Goal: Task Accomplishment & Management: Use online tool/utility

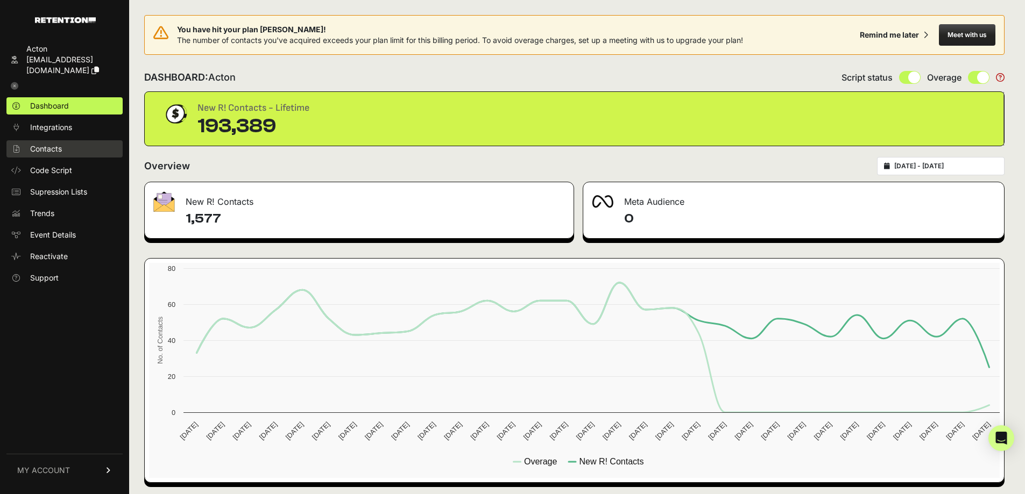
click at [58, 144] on span "Contacts" at bounding box center [46, 149] width 32 height 11
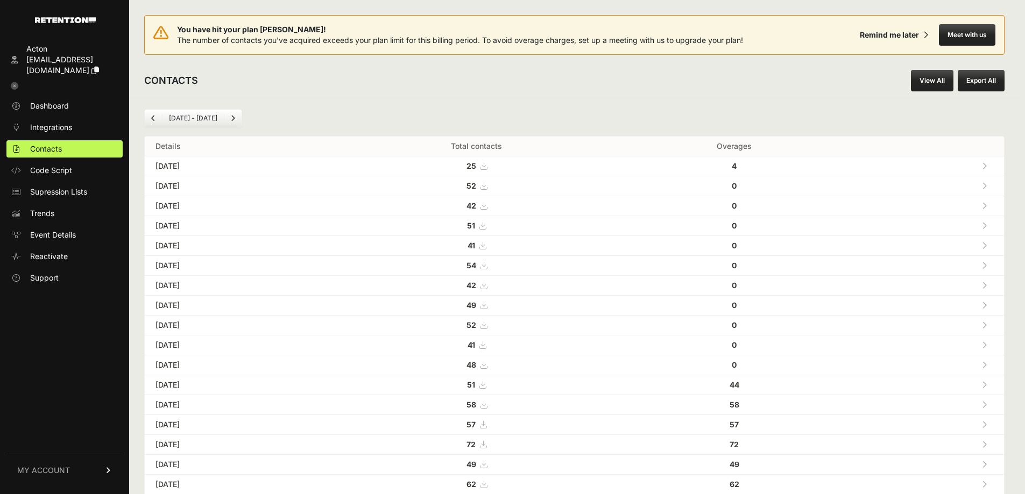
click at [919, 88] on link "View All" at bounding box center [932, 81] width 43 height 22
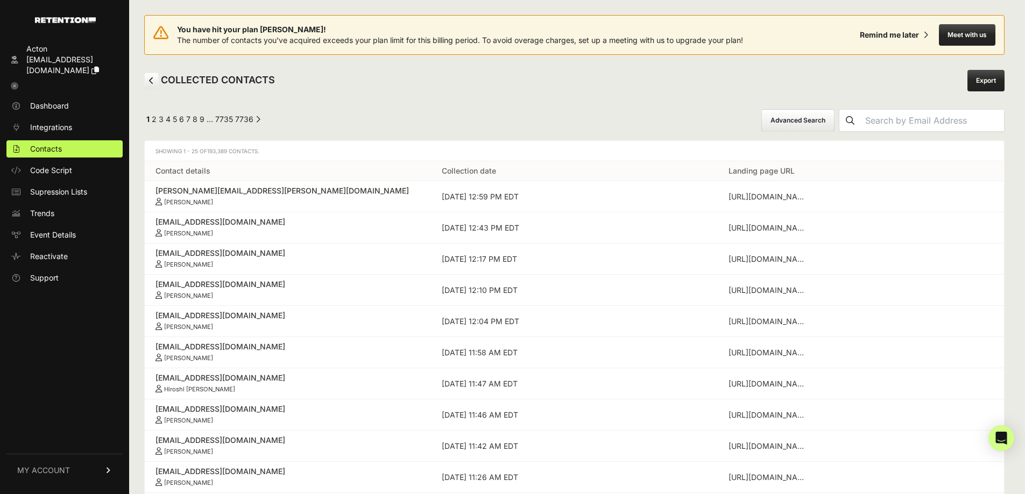
click at [811, 123] on button "Advanced Search" at bounding box center [797, 120] width 73 height 23
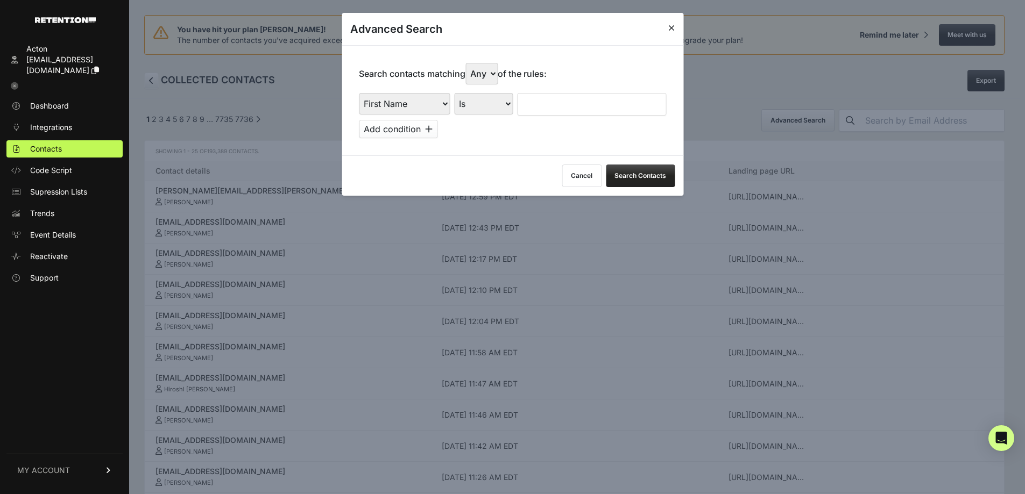
drag, startPoint x: 416, startPoint y: 100, endPoint x: 422, endPoint y: 114, distance: 15.4
click at [416, 100] on select "First Name Last Name State City Email Email Domain Landing Domain Landing Page …" at bounding box center [404, 104] width 91 height 22
select select "file_date"
click at [359, 93] on select "First Name Last Name State City Email Email Domain Landing Domain Landing Page …" at bounding box center [404, 104] width 91 height 22
drag, startPoint x: 488, startPoint y: 103, endPoint x: 496, endPoint y: 114, distance: 13.6
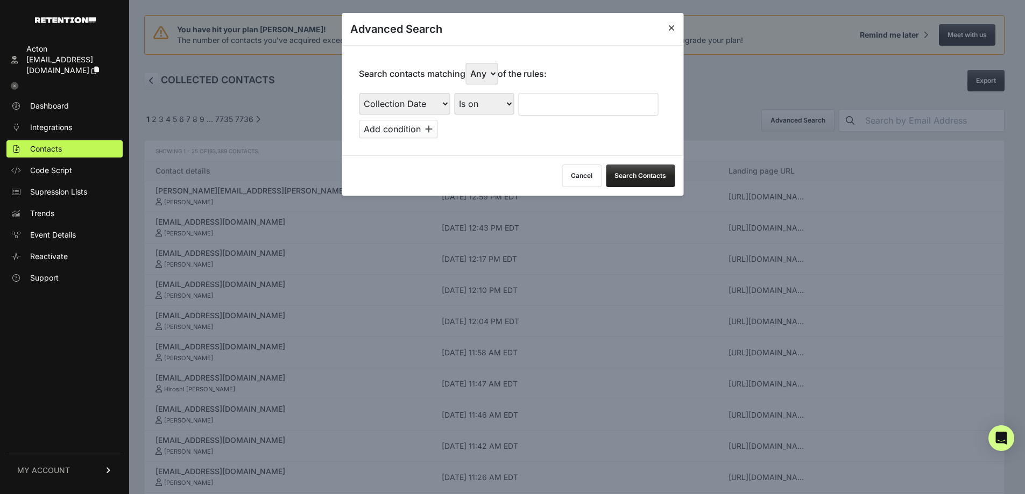
click at [488, 103] on select "Is on Is between" at bounding box center [484, 104] width 60 height 22
select select "is_between"
click at [455, 93] on select "Is on Is between" at bounding box center [484, 104] width 60 height 22
click at [546, 110] on input "text" at bounding box center [546, 104] width 57 height 23
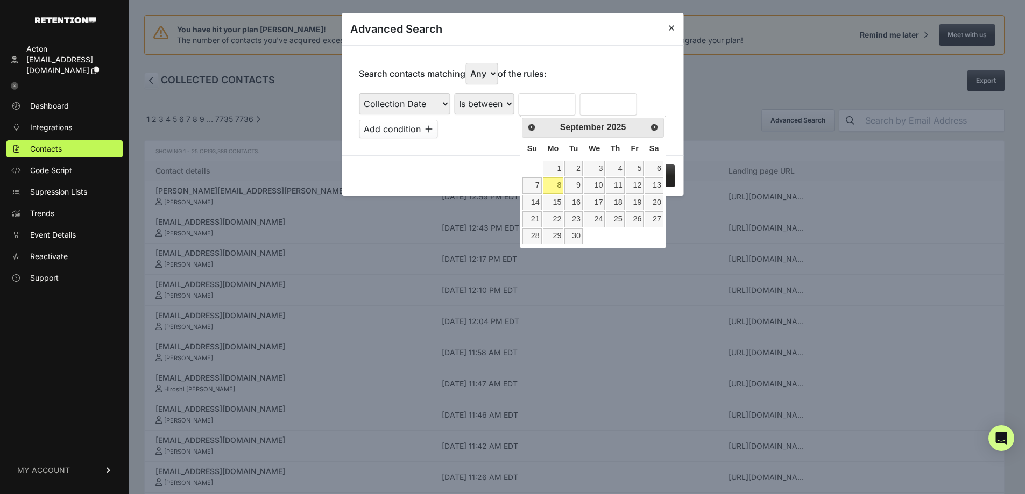
click at [530, 155] on th "Su" at bounding box center [532, 149] width 20 height 23
click at [554, 168] on link "1" at bounding box center [553, 169] width 21 height 16
type input "09/01/2025"
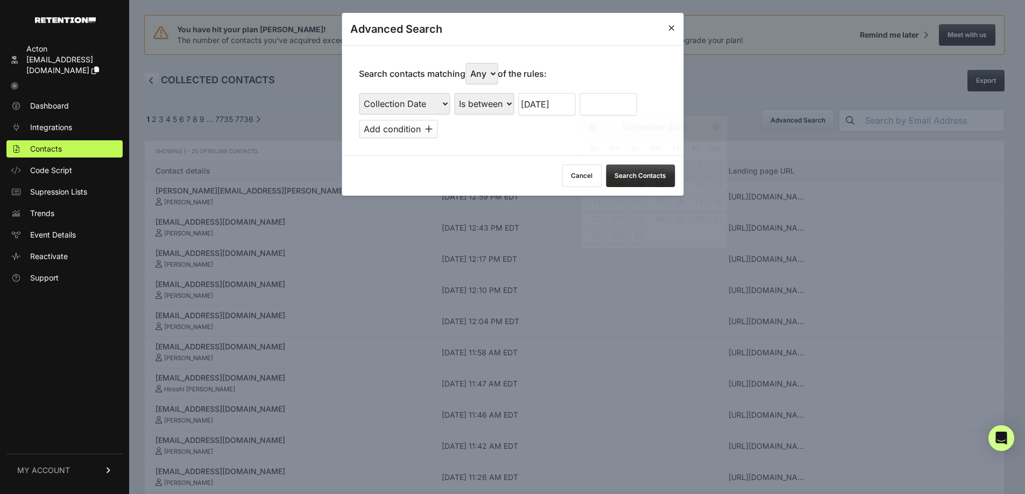
click at [603, 109] on input "text" at bounding box center [607, 104] width 57 height 23
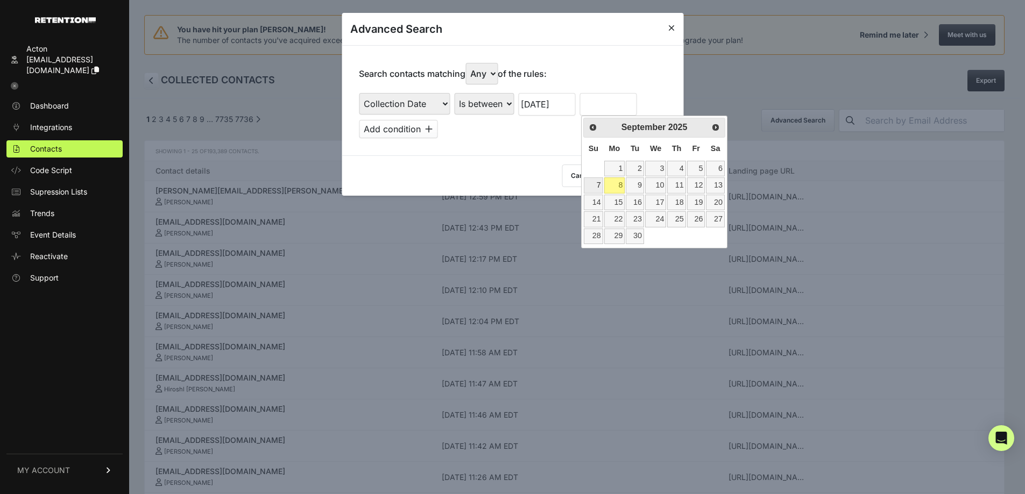
click at [590, 186] on link "7" at bounding box center [593, 186] width 19 height 16
type input "09/07/2025"
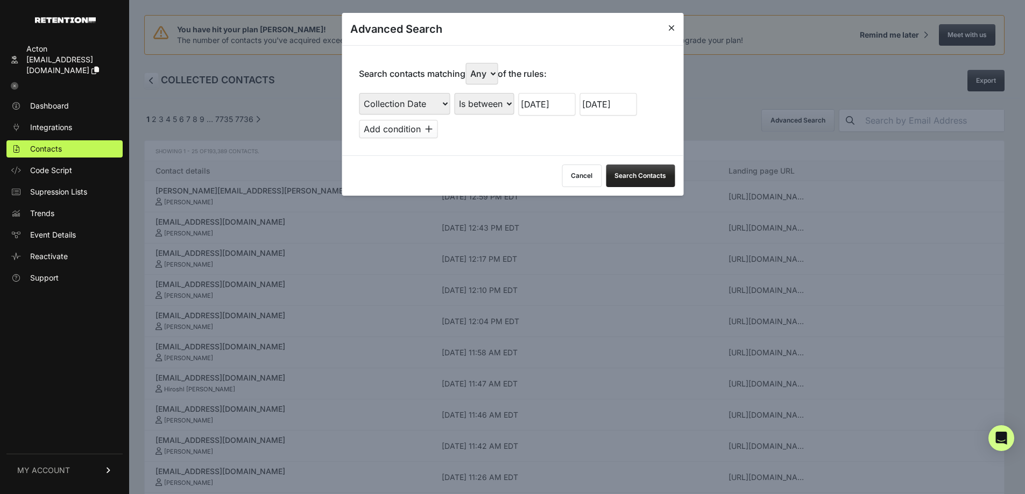
click at [643, 180] on button "Search Contacts" at bounding box center [640, 176] width 69 height 23
